Goal: Task Accomplishment & Management: Use online tool/utility

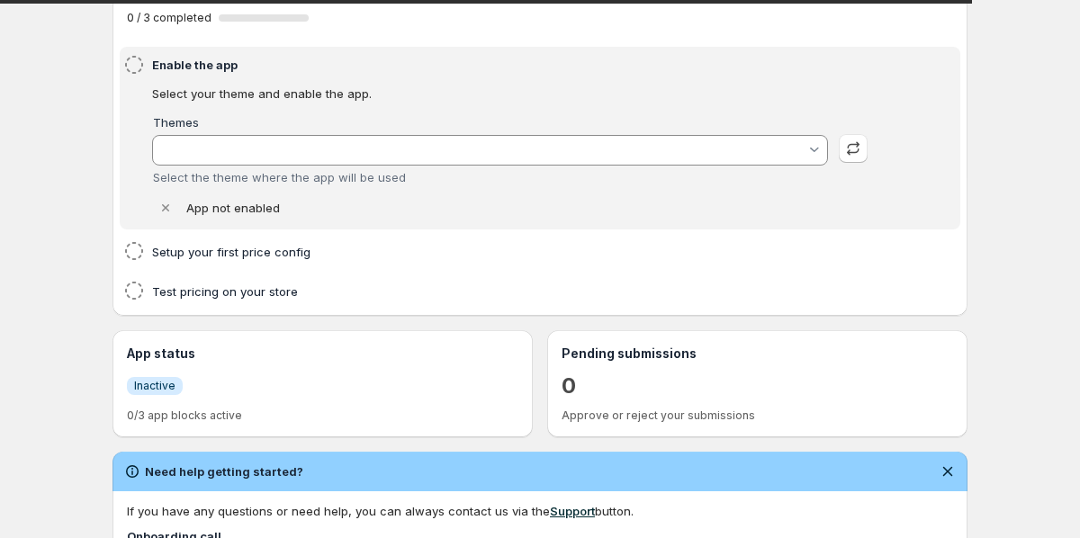
type input "test-data"
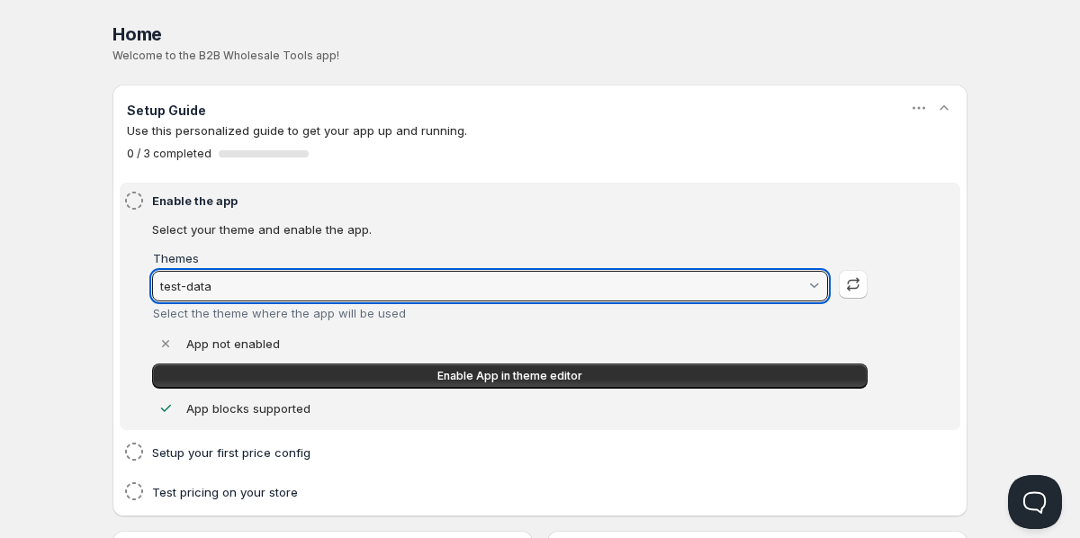
click at [210, 279] on input "test-data" at bounding box center [482, 286] width 649 height 29
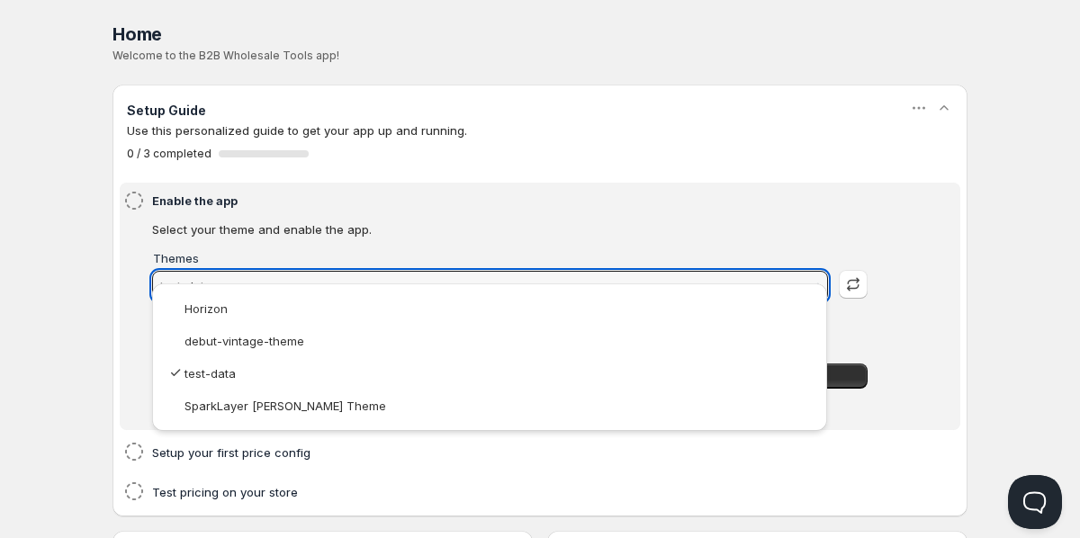
scroll to position [24, 0]
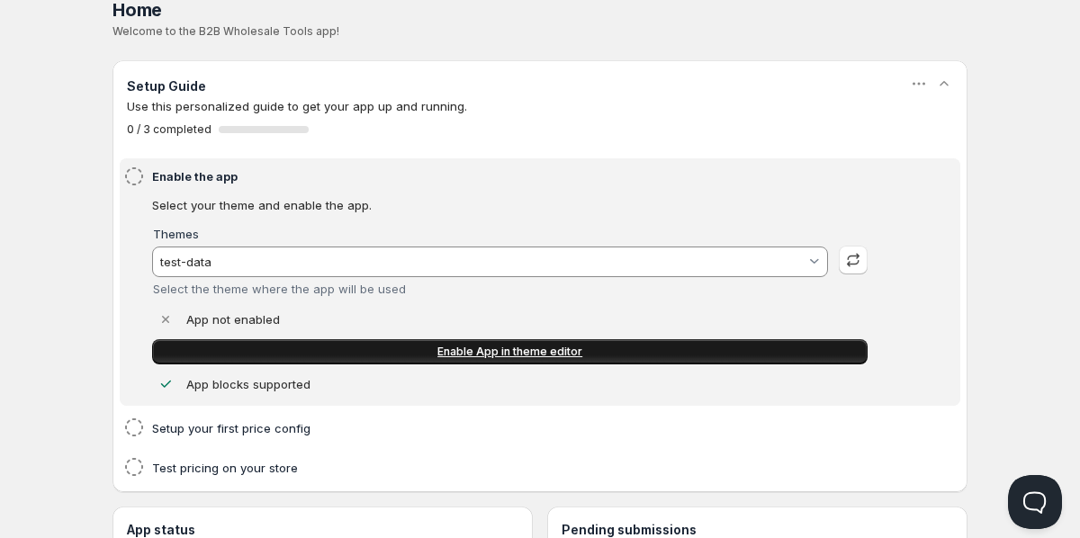
click at [197, 352] on link "Enable App in theme editor" at bounding box center [510, 351] width 716 height 25
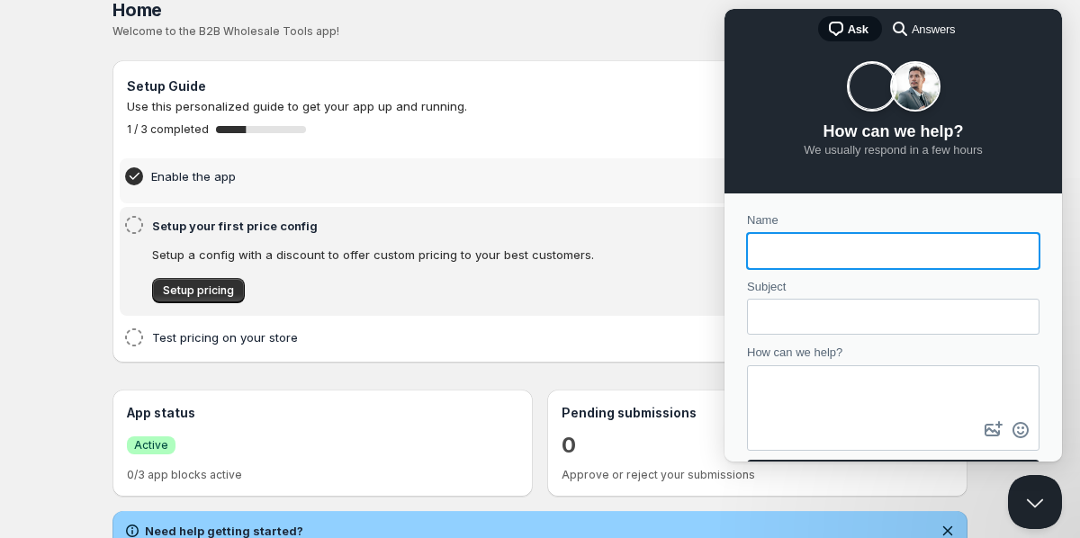
scroll to position [103, 0]
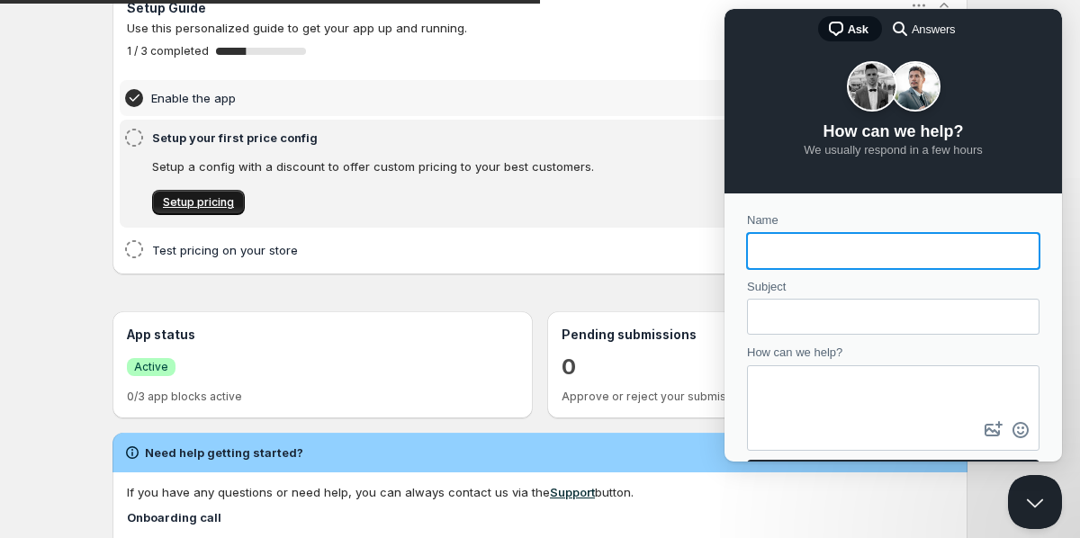
click at [184, 199] on span "Setup pricing" at bounding box center [198, 202] width 71 height 14
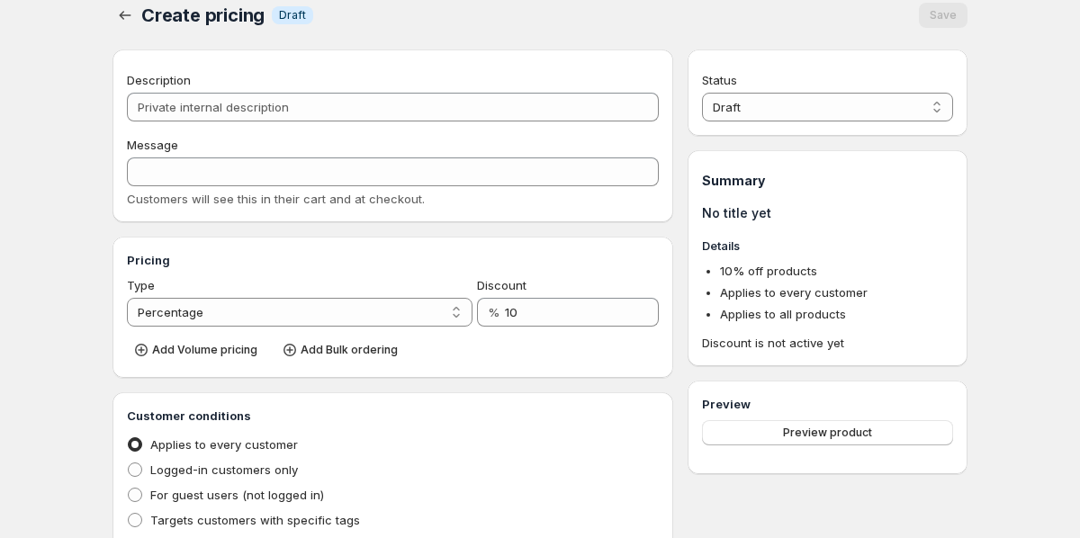
scroll to position [20, 0]
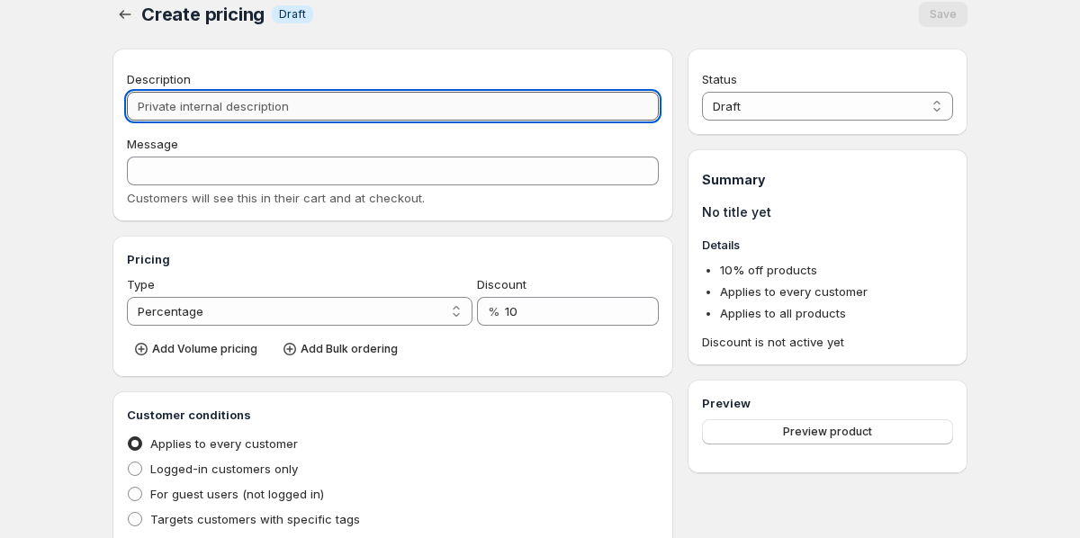
click at [337, 99] on input "Description" at bounding box center [393, 106] width 532 height 29
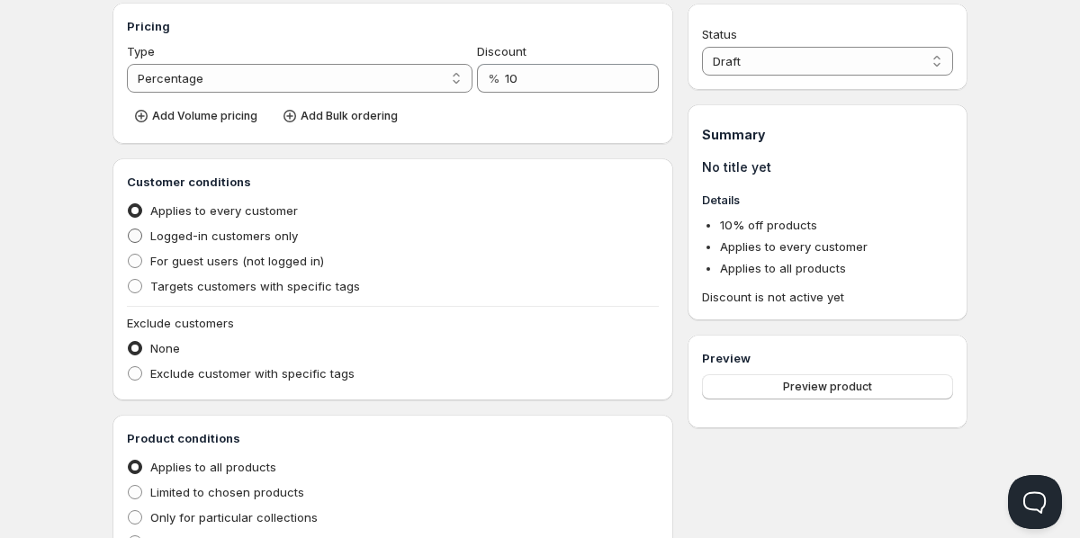
scroll to position [0, 0]
click at [102, 282] on div "Create pricing. This page is ready Create pricing Info Draft Save Description M…" at bounding box center [540, 276] width 898 height 1058
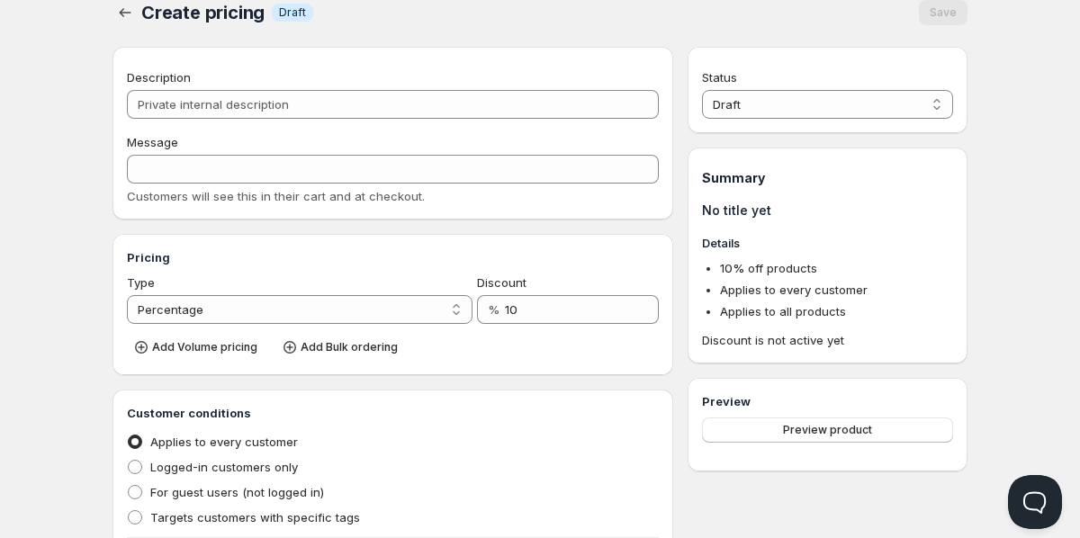
scroll to position [19, 0]
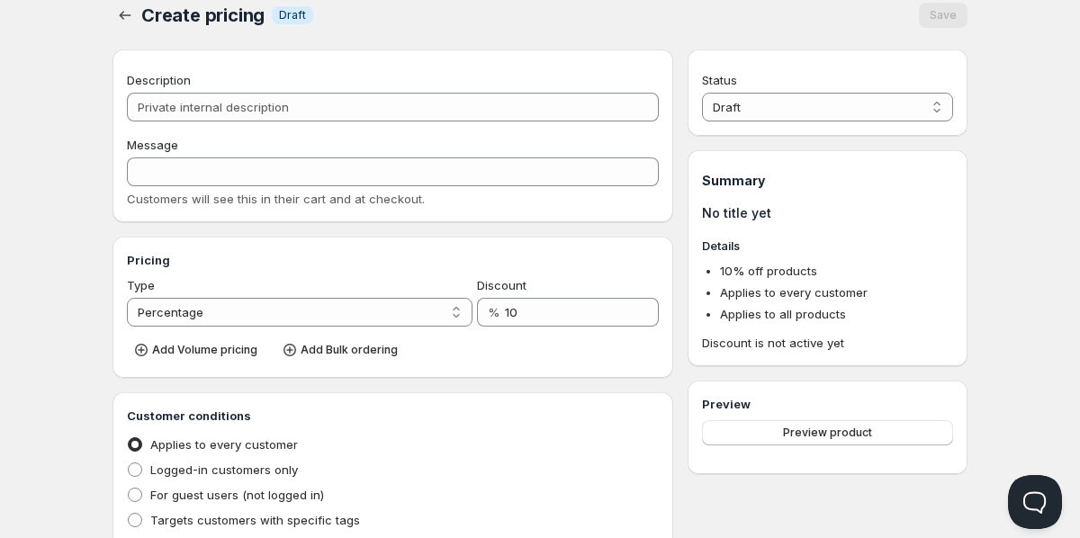
click at [253, 20] on span "Create pricing" at bounding box center [202, 16] width 123 height 22
click at [286, 16] on span "Draft" at bounding box center [292, 15] width 27 height 14
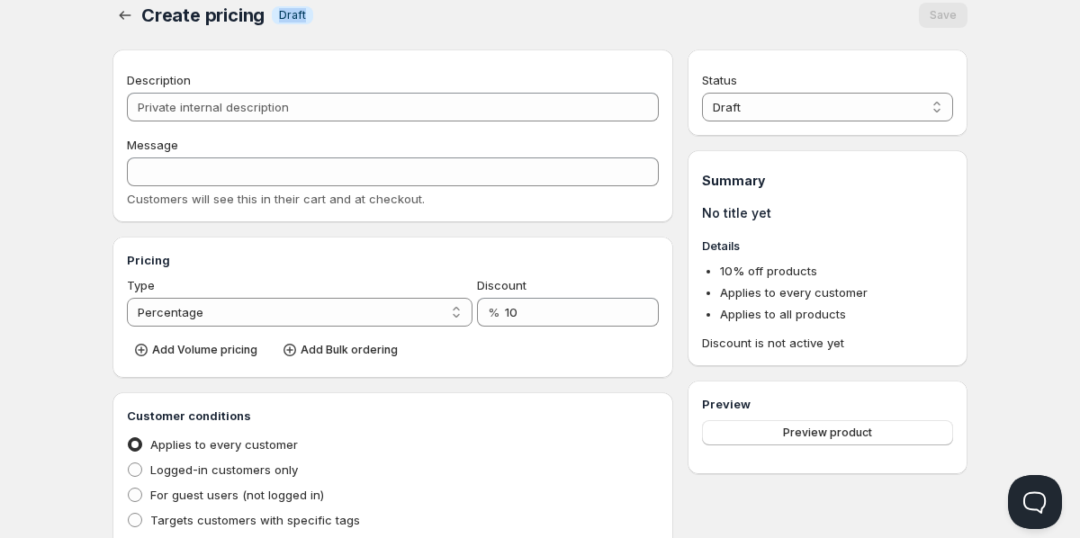
click at [286, 16] on span "Draft" at bounding box center [292, 15] width 27 height 14
click at [286, 15] on span "Draft" at bounding box center [292, 15] width 27 height 14
click at [280, 15] on span "Draft" at bounding box center [292, 15] width 27 height 14
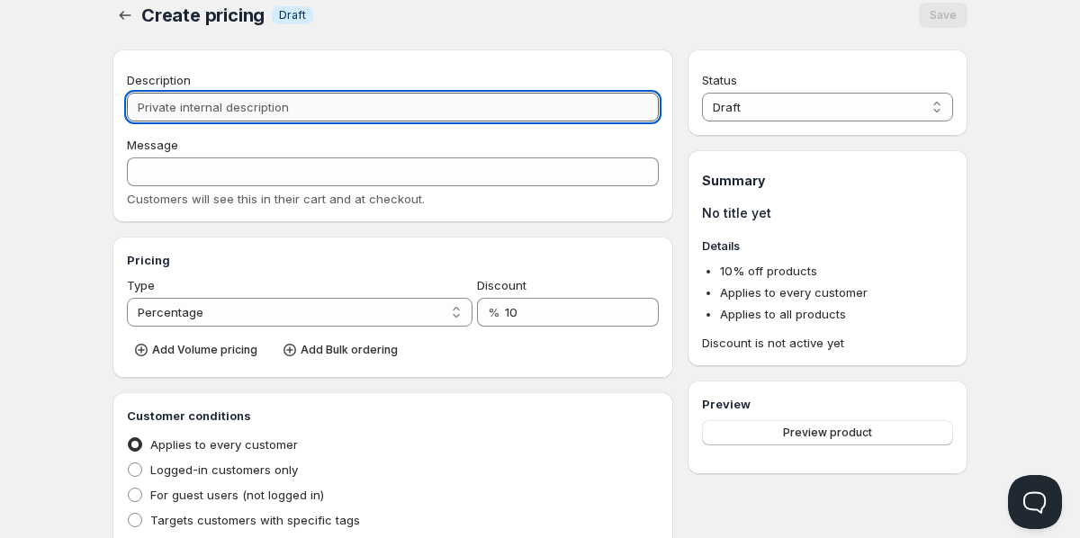
click at [196, 120] on input "Description" at bounding box center [393, 107] width 532 height 29
click at [191, 118] on input "Description" at bounding box center [393, 107] width 532 height 29
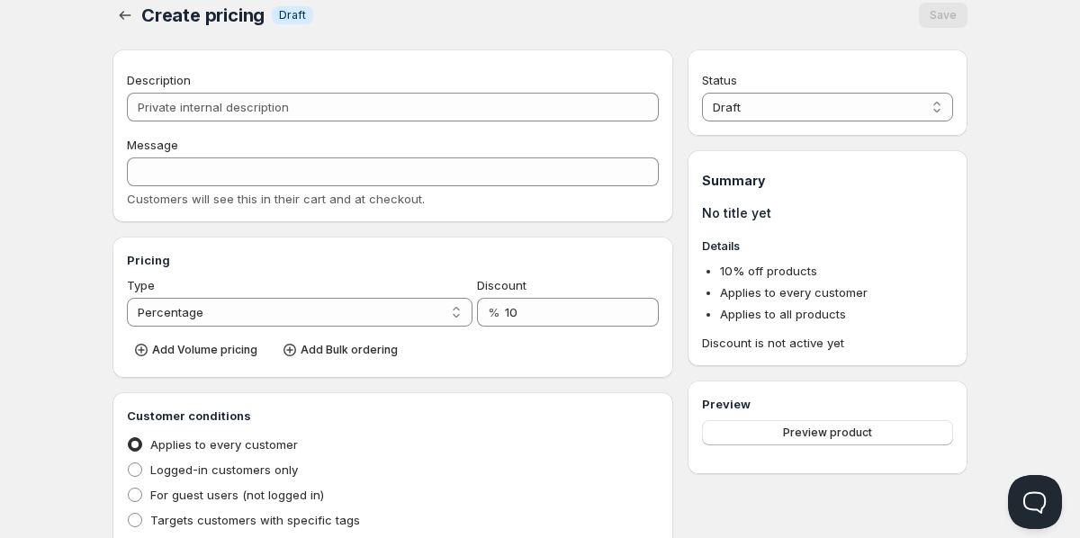
click at [68, 142] on div "Home Pricing Price lists Forms Submissions Settings Features Plans Create prici…" at bounding box center [540, 532] width 1080 height 1103
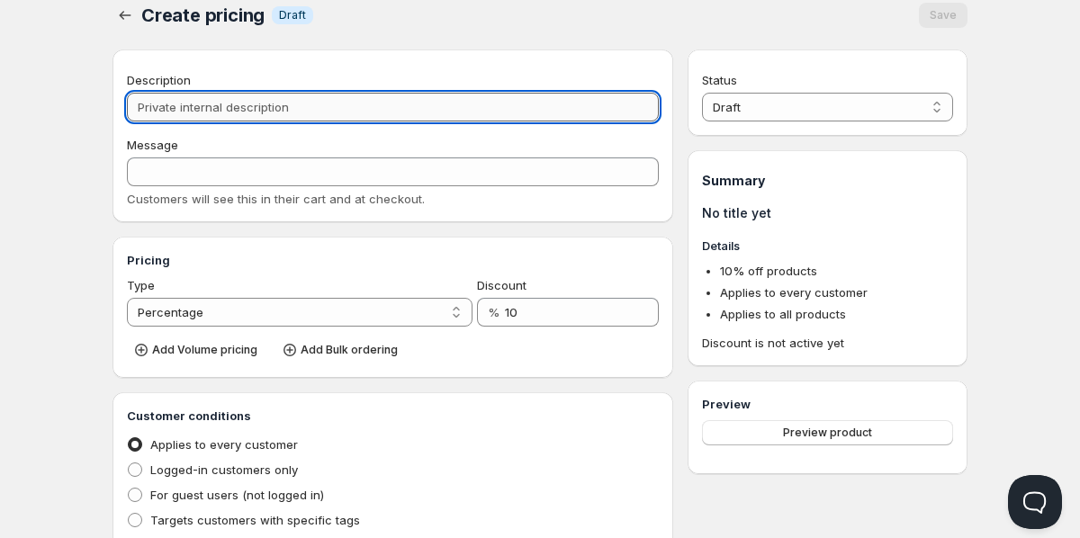
click at [171, 118] on input "Description" at bounding box center [393, 107] width 532 height 29
type input "t"
type input "T"
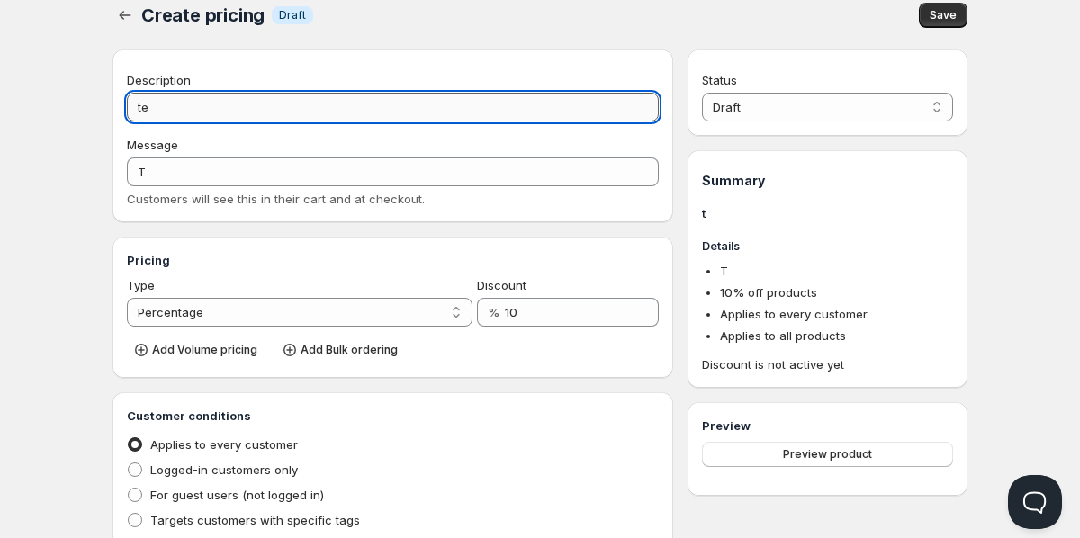
type input "té"
type input "TÉ"
type input "test"
type input "TEST"
type input "test di"
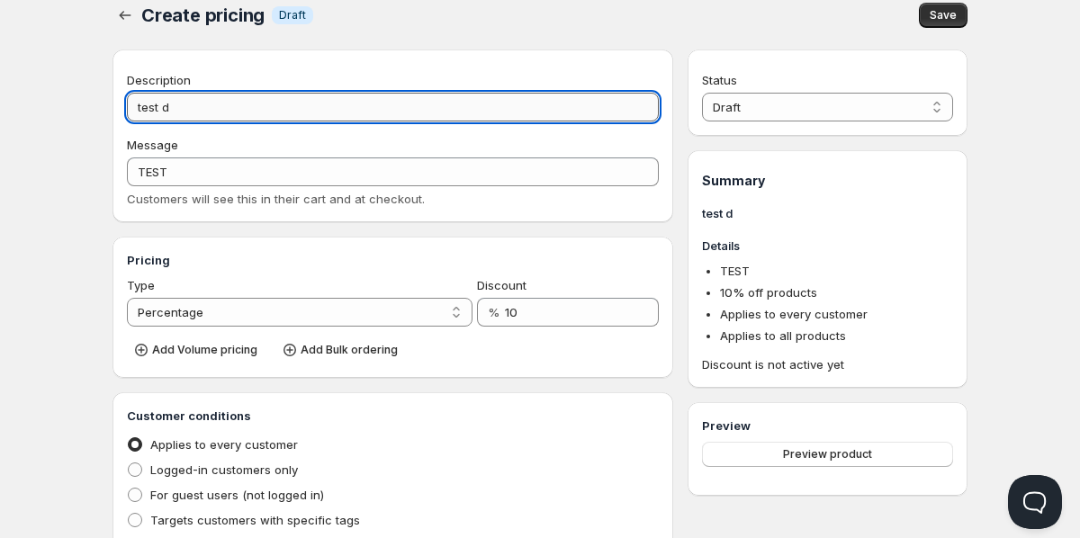
type input "TEST_DI"
type input "test"
type input "TEST"
type input "test di"
type input "TEST_DI"
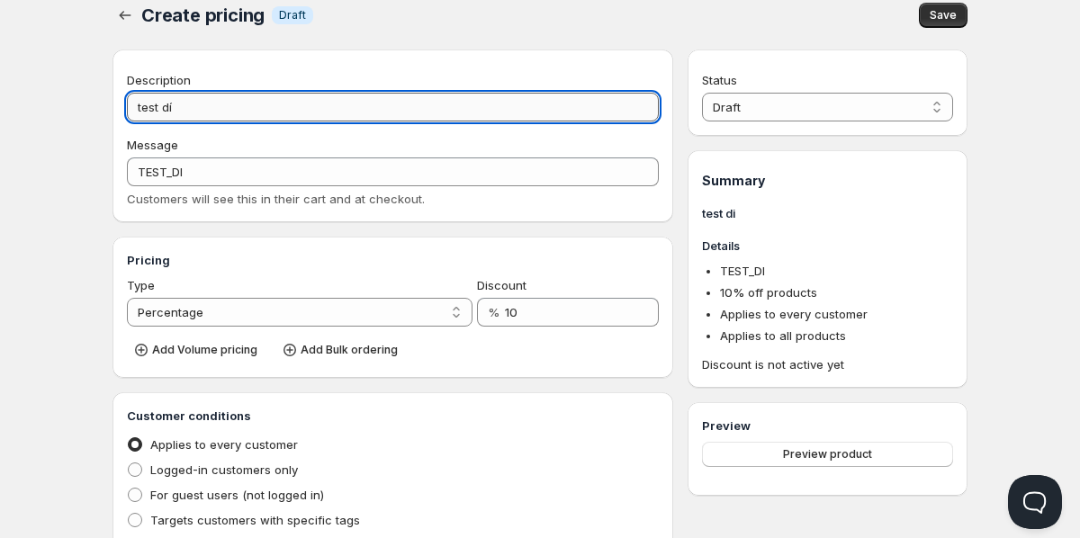
type input "test dis"
type input "TEST_DIS"
type input "test disco"
type input "TEST_DISCO"
type input "test dis"
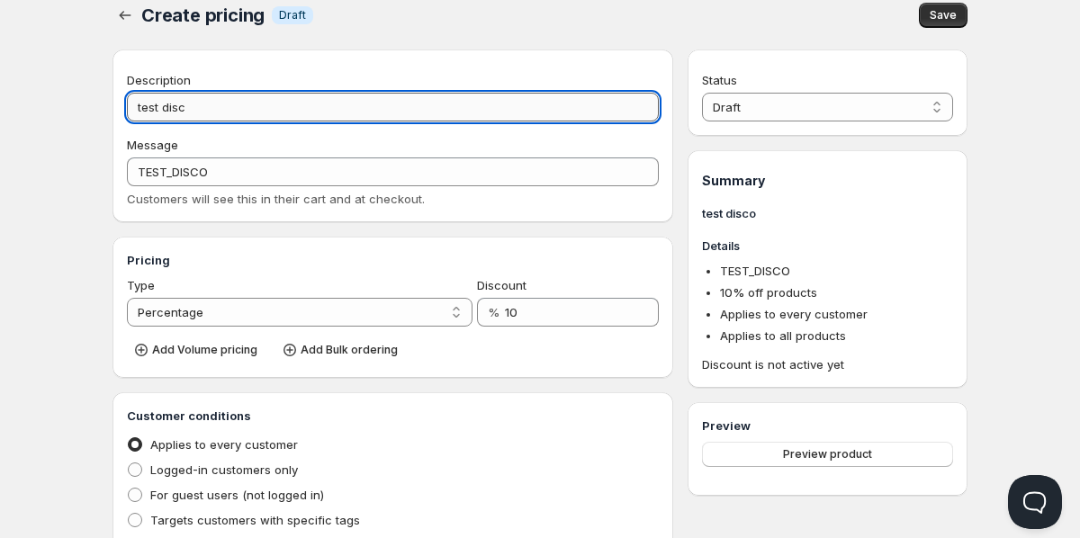
type input "TEST_DIS"
type input "test d"
type input "TEST_D"
type input "test"
type input "TEST"
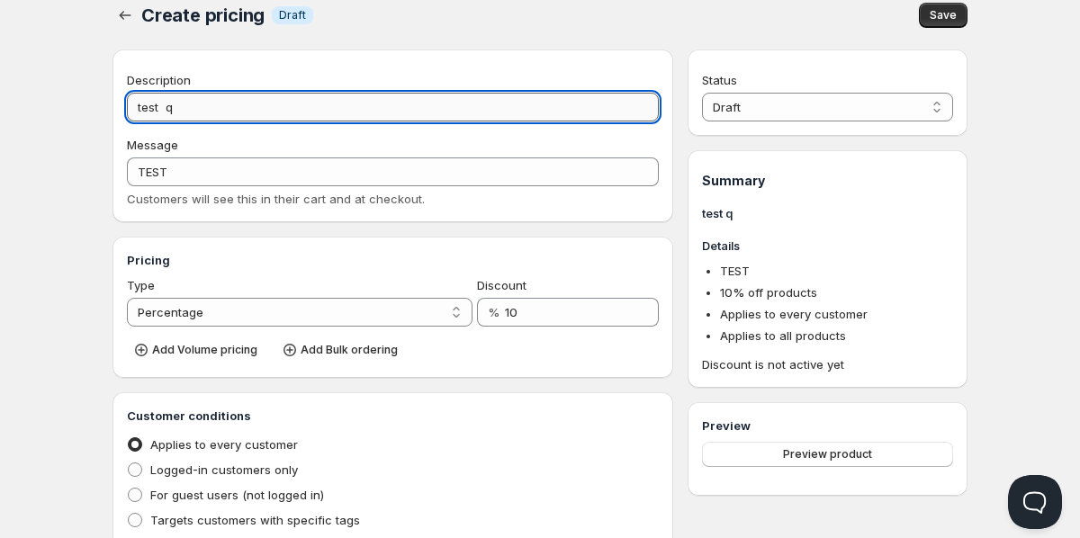
type input "test qu"
type input "TEST_QU"
type input "test quan"
type input "TEST_QUAN"
type input "test qu"
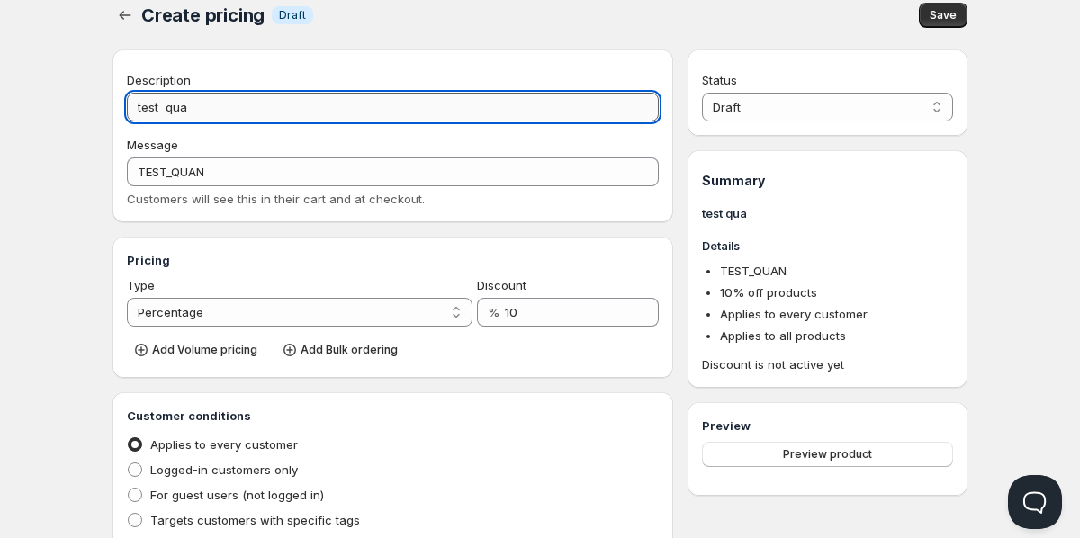
type input "TEST_QU"
type input "test"
type input "TEST"
type input "test qu"
type input "TEST_QU"
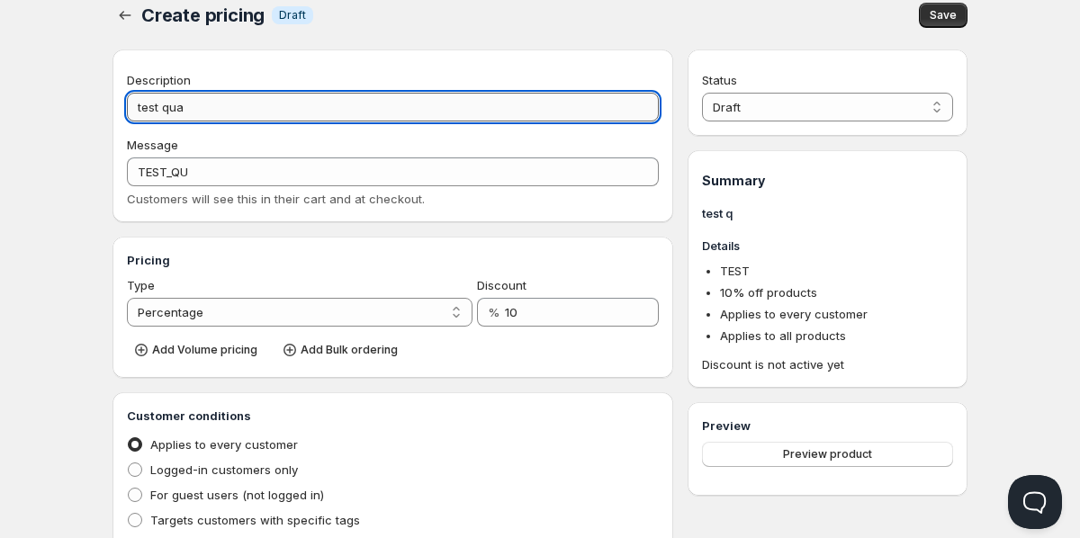
type input "test quan"
type input "TEST_QUAN"
type input "test quan.b"
type input "TEST_QUAN.B"
type input "test quan.bre"
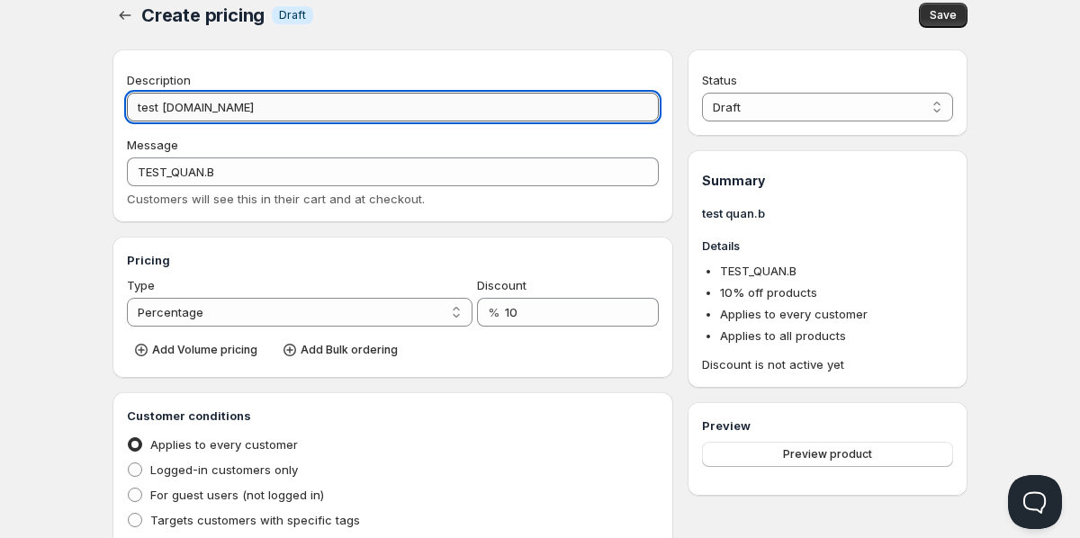
type input "TEST_QUAN.BRE"
type input "test quan.break"
type input "TEST_QUAN.BREAK"
type input "test quan.break"
click at [138, 354] on icon "button" at bounding box center [141, 350] width 13 height 13
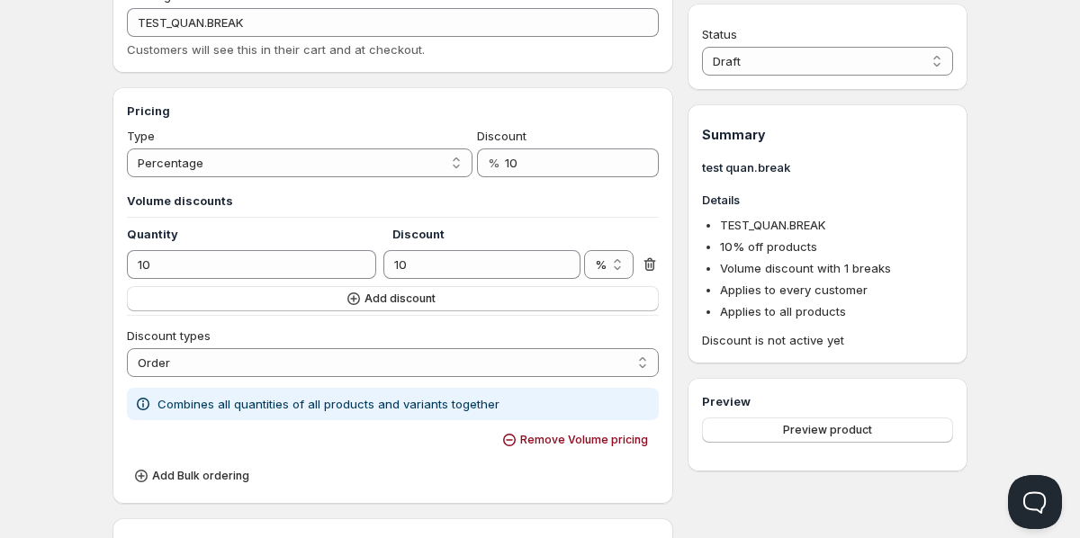
scroll to position [216, 0]
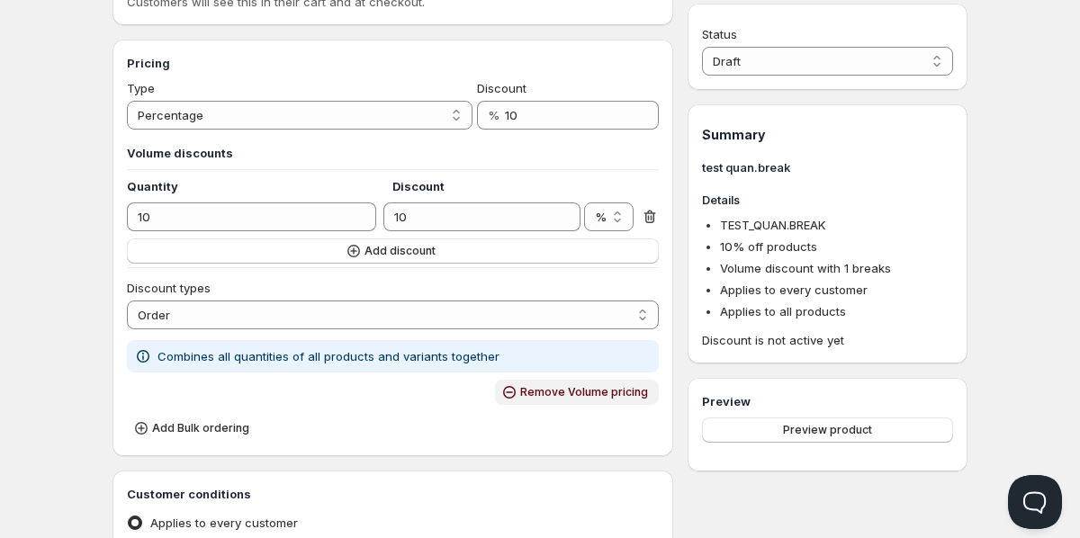
click at [536, 383] on button "Remove Volume pricing" at bounding box center [577, 392] width 164 height 25
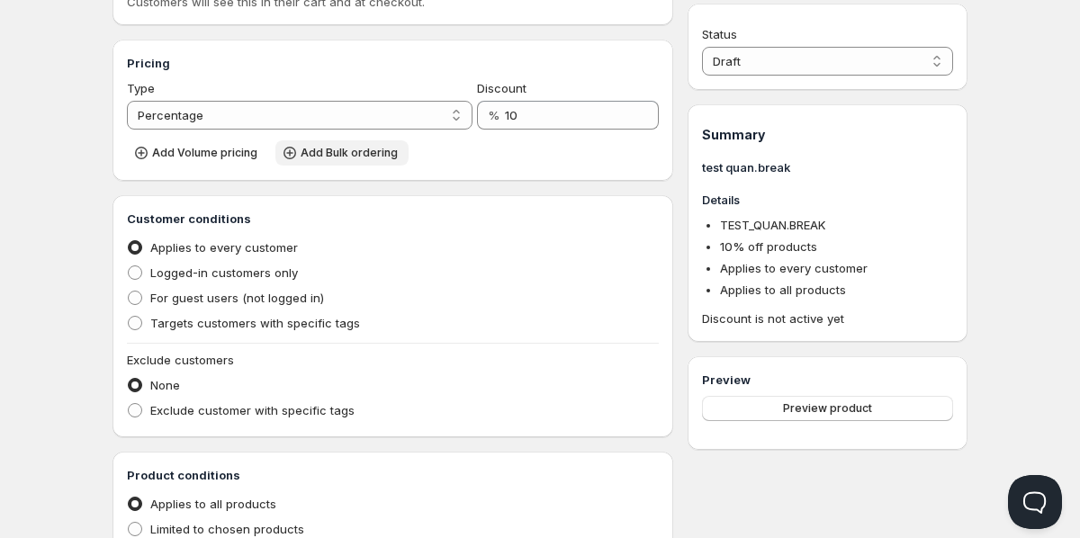
click at [324, 158] on span "Add Bulk ordering" at bounding box center [349, 153] width 97 height 14
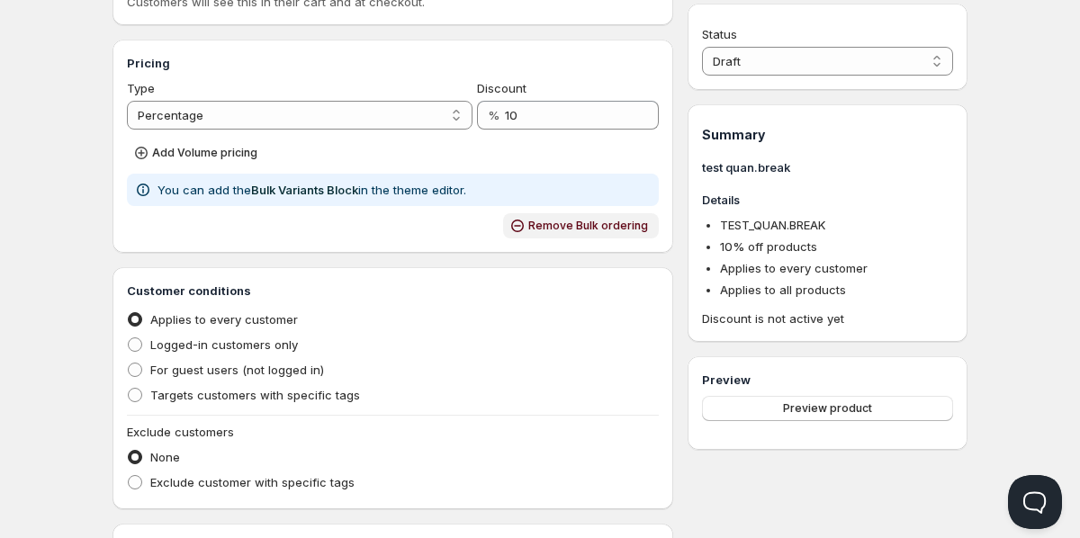
click at [558, 233] on span "Remove Bulk ordering" at bounding box center [588, 226] width 120 height 14
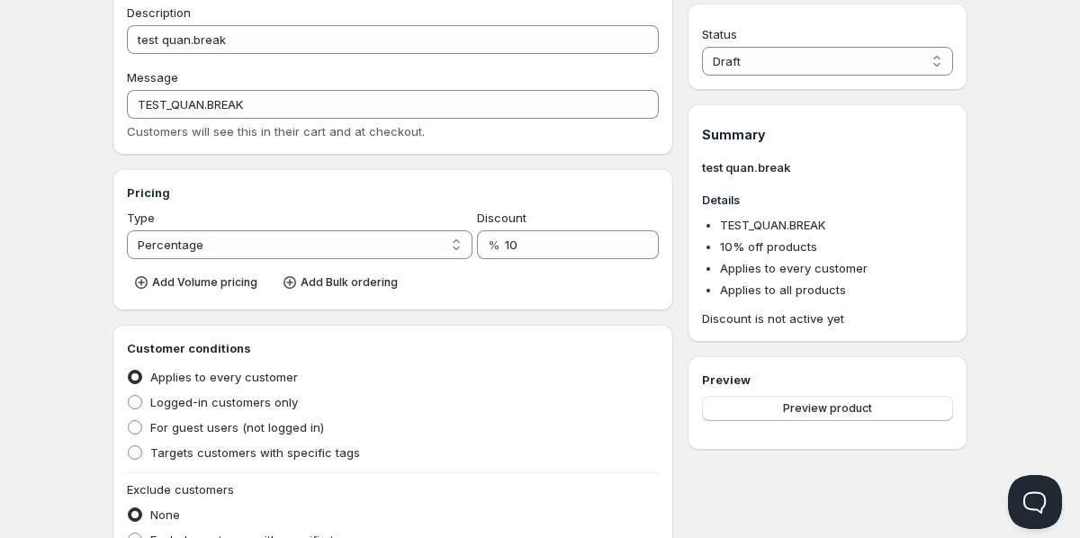
scroll to position [81, 0]
